Goal: Obtain resource: Download file/media

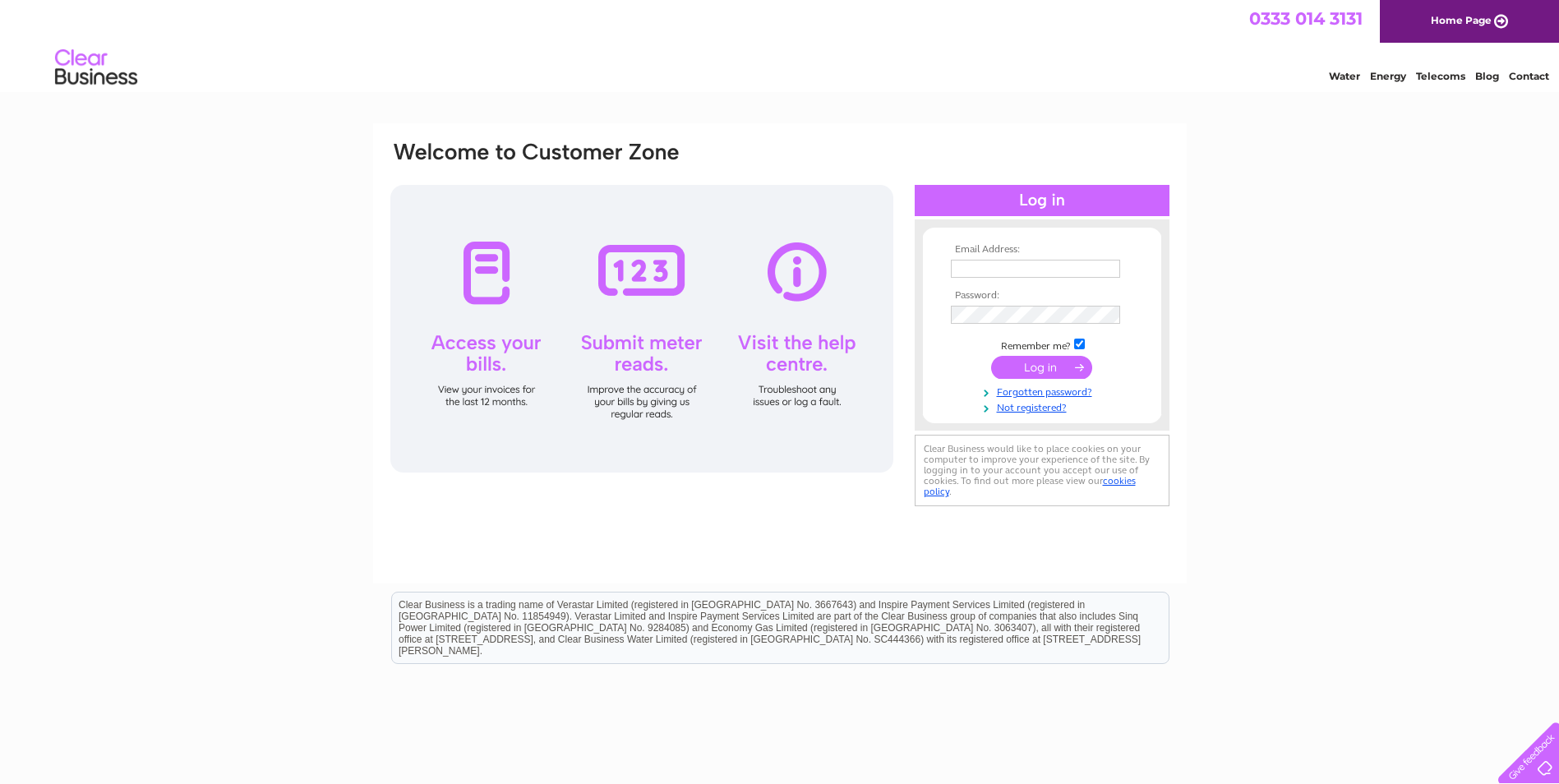
click at [968, 265] on input "text" at bounding box center [1035, 269] width 169 height 18
type input "accountspayable@harpercollins.co.uk"
click at [1034, 369] on input "submit" at bounding box center [1041, 369] width 101 height 23
click at [950, 269] on input "accountspayable@harpercollins.co.uk" at bounding box center [1035, 269] width 169 height 18
click at [1029, 372] on input "submit" at bounding box center [1041, 367] width 101 height 23
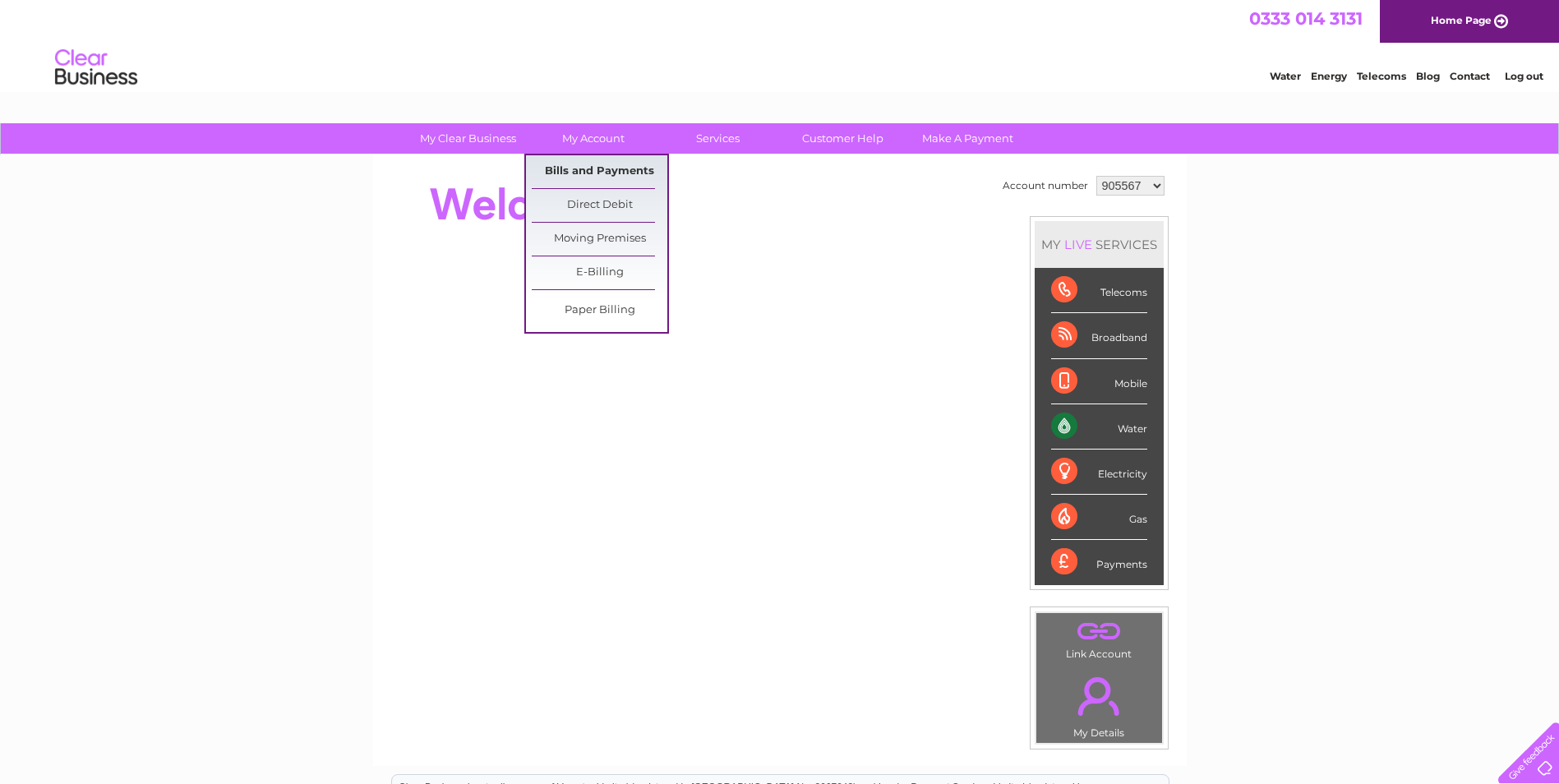
click at [581, 166] on link "Bills and Payments" at bounding box center [599, 172] width 136 height 33
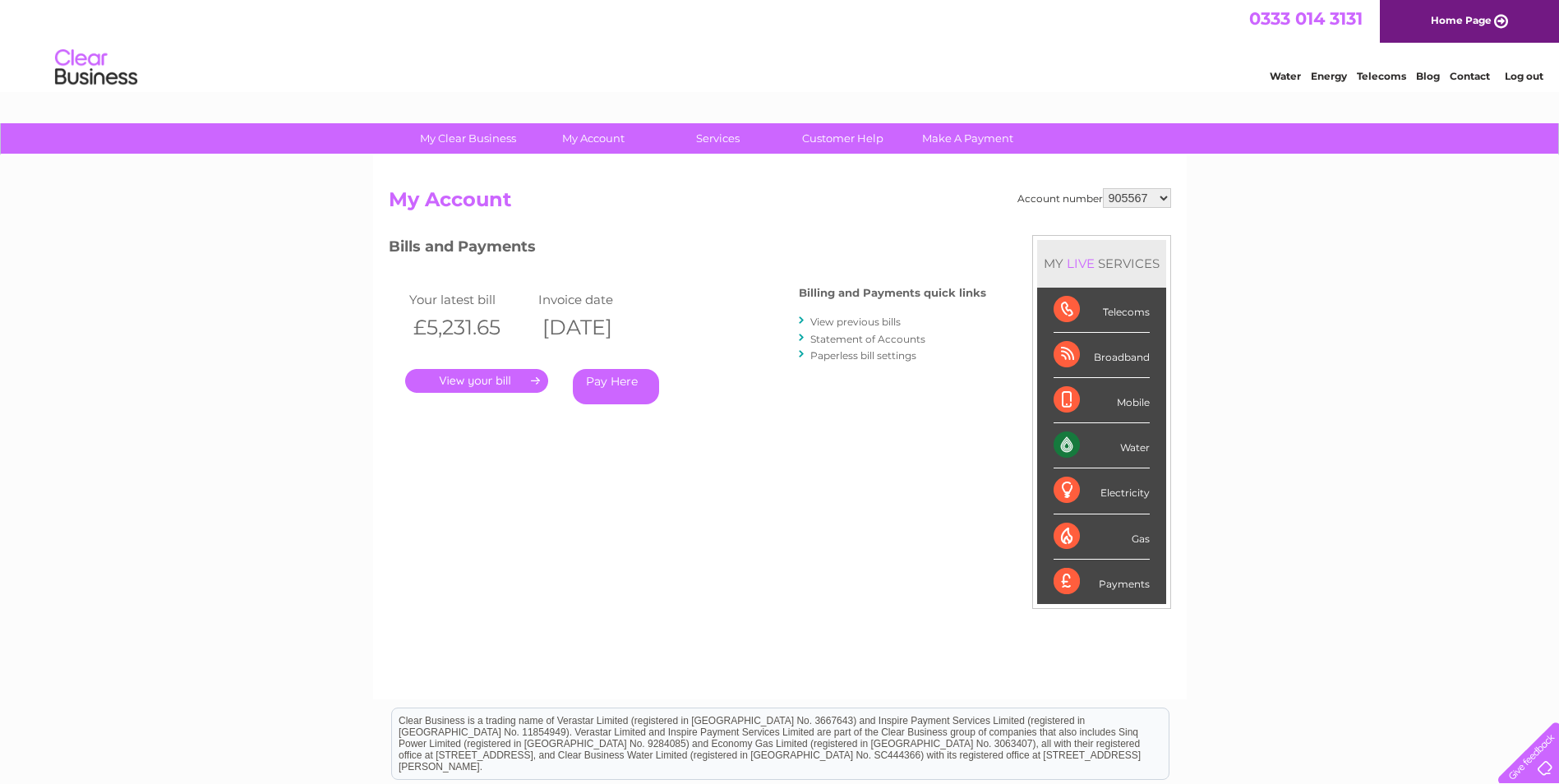
click at [490, 385] on link "." at bounding box center [477, 381] width 143 height 24
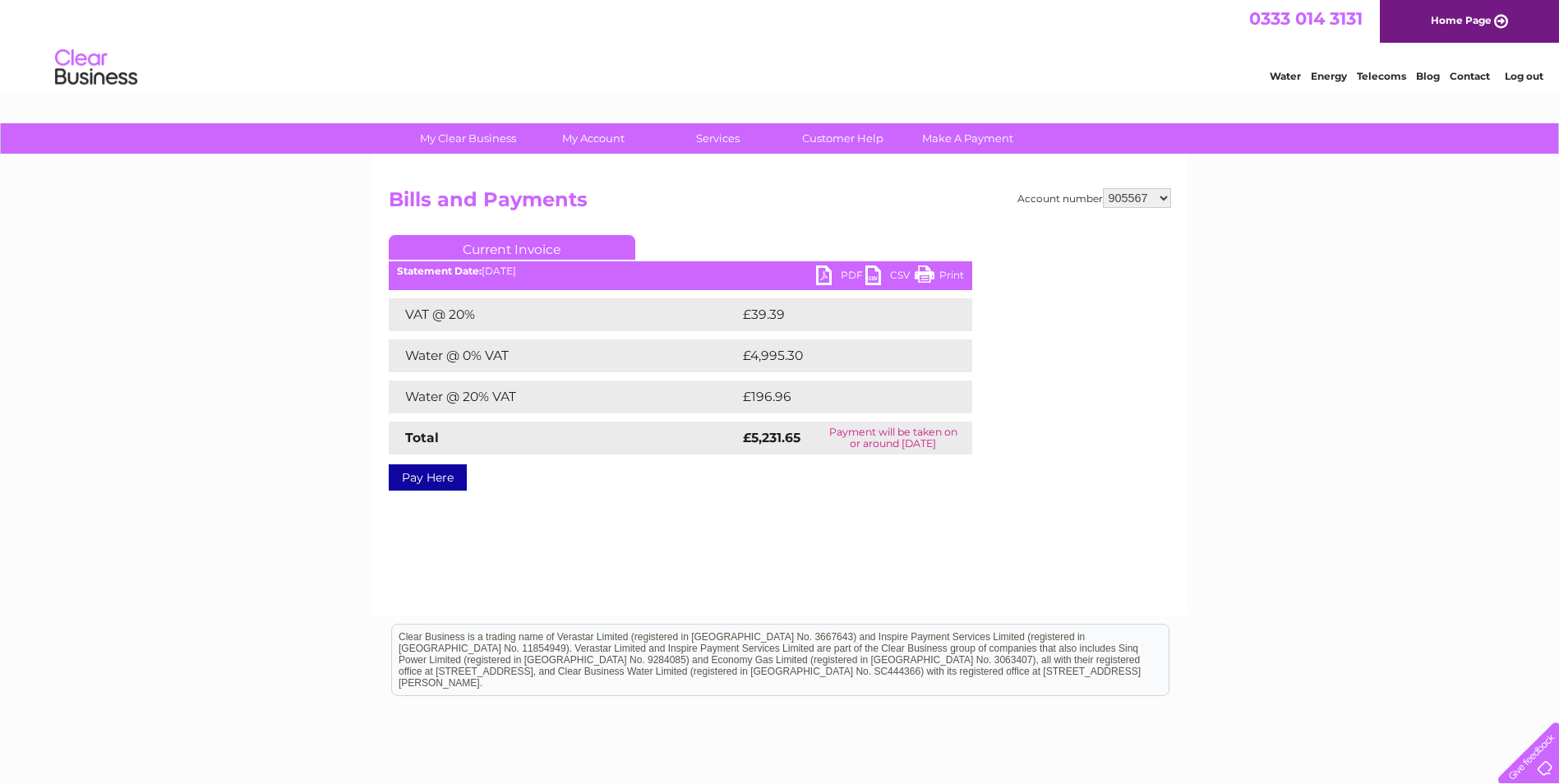
click at [849, 276] on link "PDF" at bounding box center [841, 278] width 50 height 24
click at [1165, 199] on select "905567 943142 1096262" at bounding box center [1137, 198] width 68 height 19
select select "943142"
click at [1103, 188] on select "905567 943142 1096262" at bounding box center [1137, 198] width 68 height 19
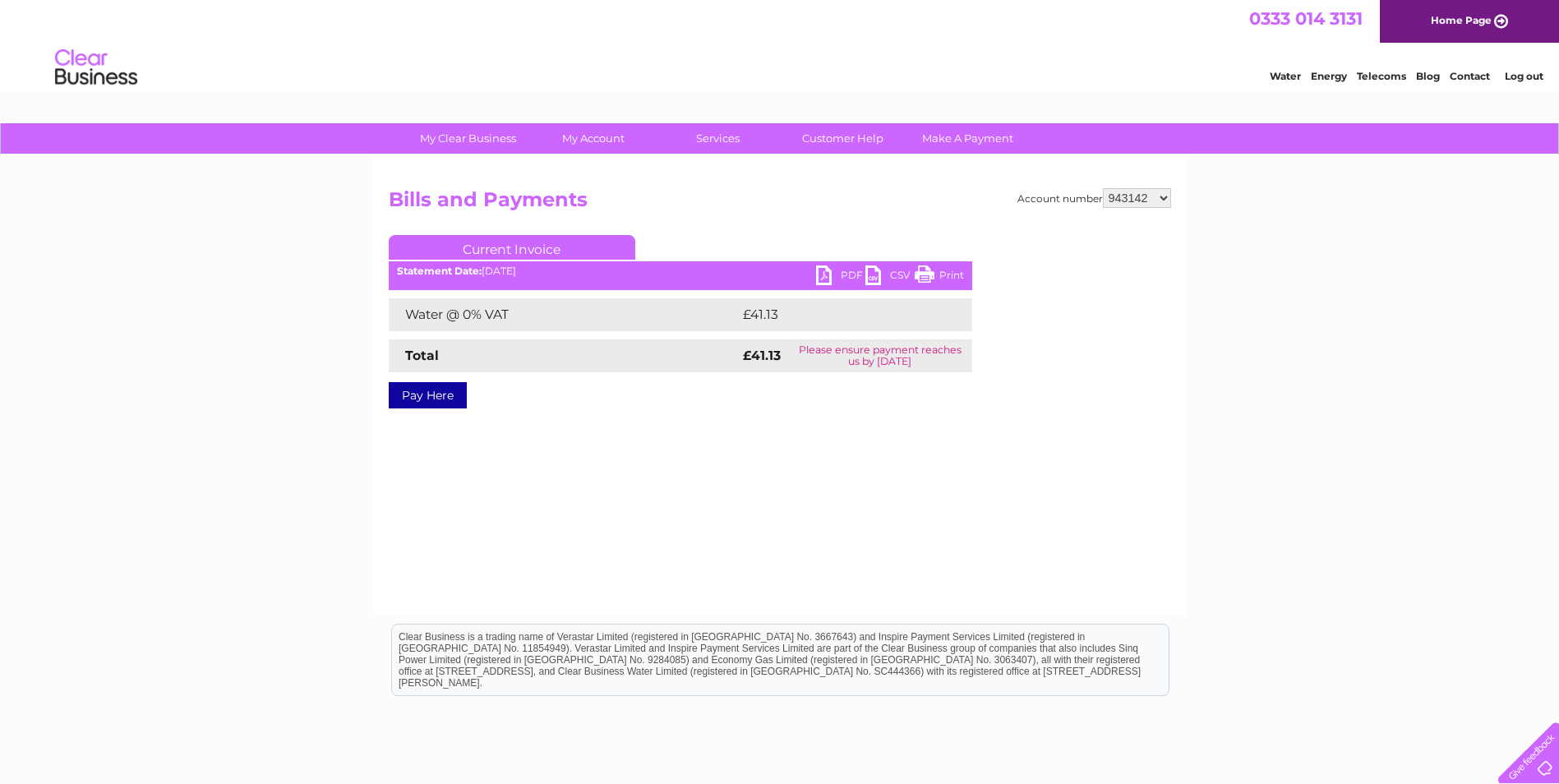
click at [825, 274] on link "PDF" at bounding box center [841, 278] width 50 height 24
click at [1162, 198] on select "905567 943142 1096262" at bounding box center [1137, 198] width 68 height 19
select select "1096262"
click at [1103, 188] on select "905567 943142 1096262" at bounding box center [1137, 198] width 68 height 19
click at [839, 273] on link "PDF" at bounding box center [841, 278] width 50 height 24
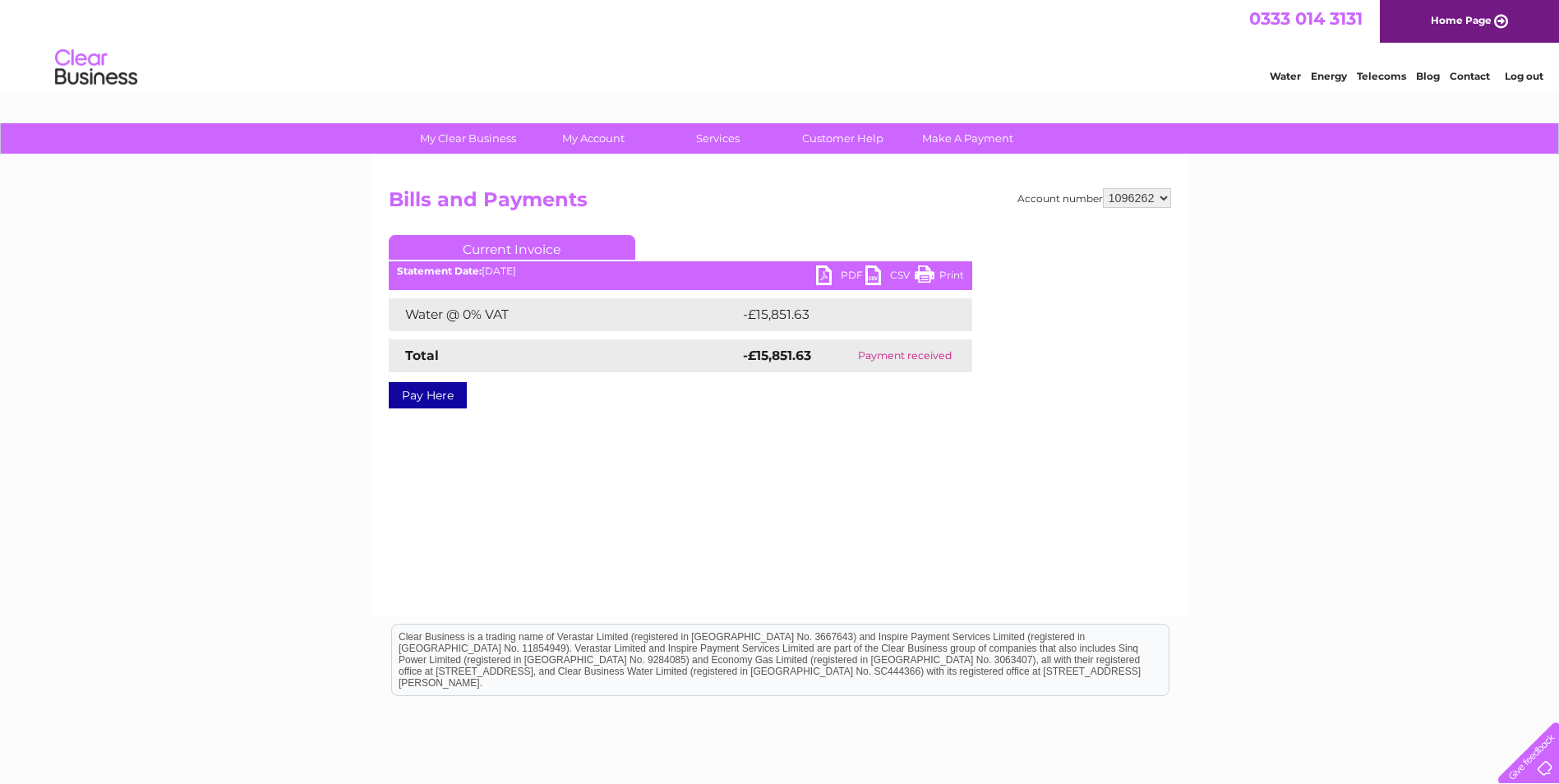
drag, startPoint x: 1417, startPoint y: 295, endPoint x: 1417, endPoint y: 286, distance: 9.0
click at [1417, 295] on div "My Clear Business Login Details My Details My Preferences Link Account My Accou…" at bounding box center [780, 509] width 1559 height 773
click at [1516, 77] on link "Log out" at bounding box center [1524, 75] width 39 height 12
